Goal: Task Accomplishment & Management: Use online tool/utility

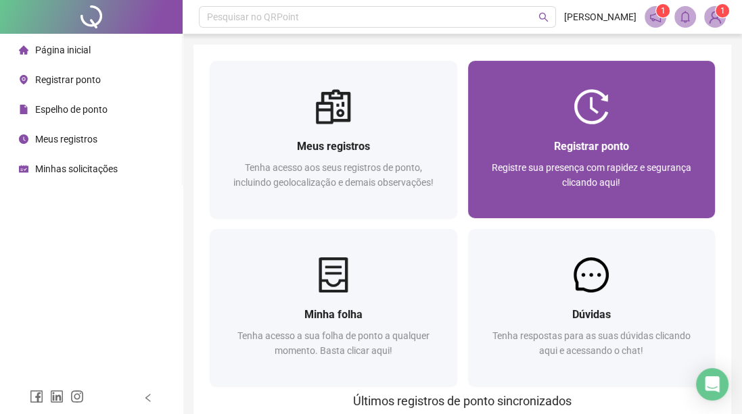
click at [625, 122] on div at bounding box center [591, 106] width 247 height 35
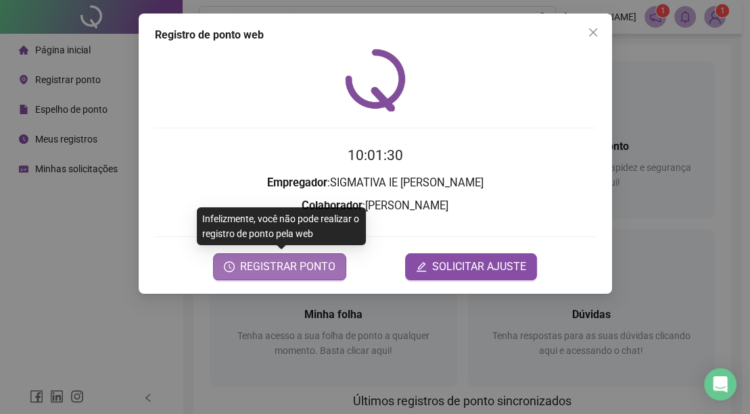
click at [297, 272] on span "REGISTRAR PONTO" at bounding box center [287, 267] width 95 height 16
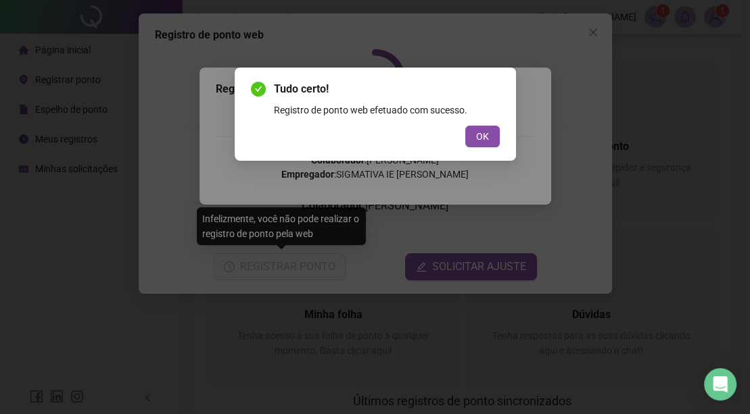
click at [489, 138] on button "OK" at bounding box center [482, 137] width 34 height 22
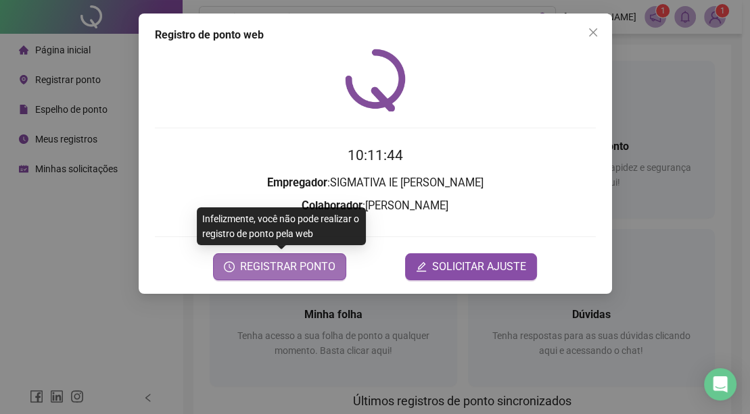
click at [245, 267] on span "REGISTRAR PONTO" at bounding box center [287, 267] width 95 height 16
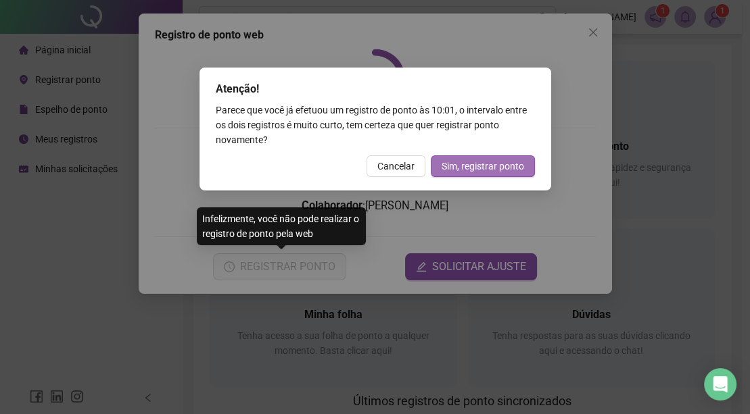
click at [458, 164] on span "Sim, registrar ponto" at bounding box center [482, 166] width 82 height 15
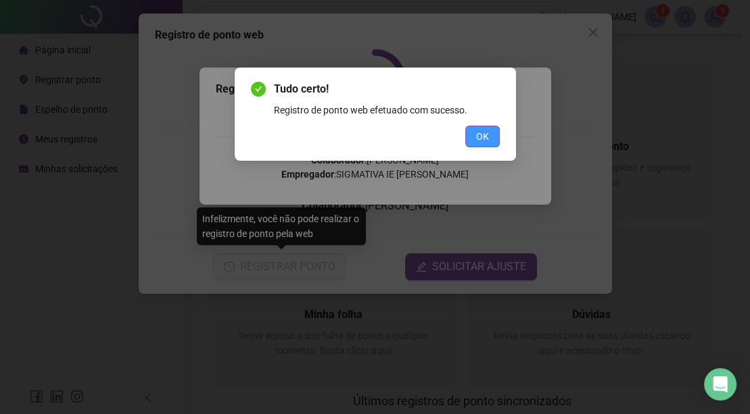
click at [468, 138] on button "OK" at bounding box center [482, 137] width 34 height 22
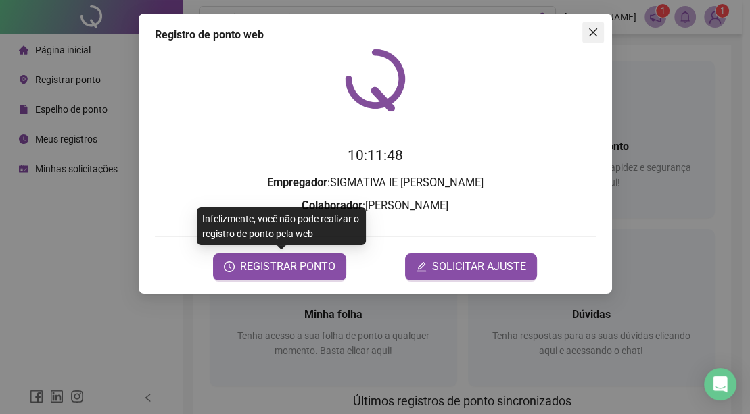
click at [592, 28] on icon "close" at bounding box center [592, 32] width 11 height 11
